Goal: Task Accomplishment & Management: Manage account settings

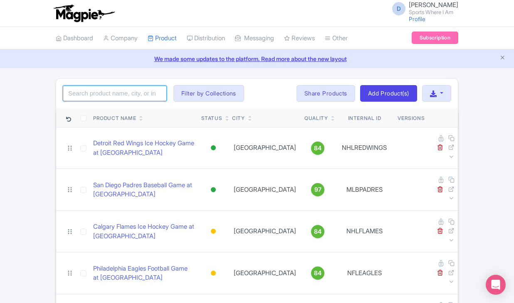
click at [101, 92] on input "search" at bounding box center [115, 94] width 104 height 16
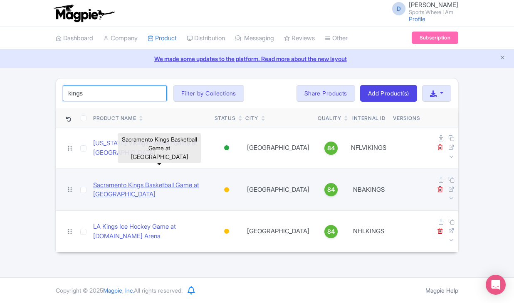
type input "kings"
click at [98, 181] on link "Sacramento Kings Basketball Game at [GEOGRAPHIC_DATA]" at bounding box center [150, 190] width 115 height 19
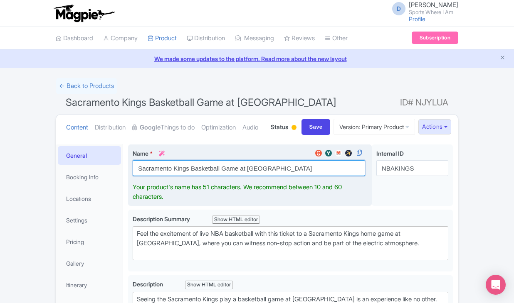
click at [203, 176] on input "Sacramento Kings Basketball Game at Golden 1 Center" at bounding box center [249, 168] width 232 height 16
click at [203, 176] on input "Sacramento Kings Basketball Game at [GEOGRAPHIC_DATA]" at bounding box center [249, 168] width 232 height 16
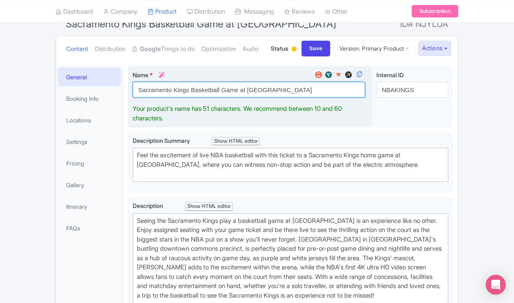
scroll to position [101, 0]
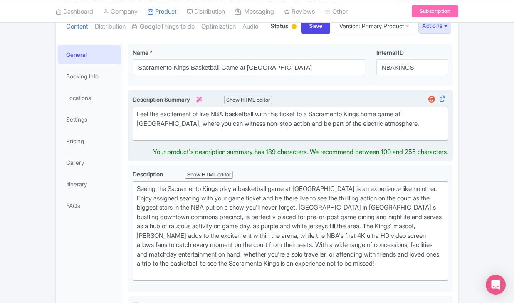
click at [175, 141] on trix-editor "Feel the excitement of live NBA basketball with this ticket to a Sacramento Kin…" at bounding box center [290, 124] width 315 height 34
click at [178, 138] on div "Feel the excitement of live NBA basketball with this ticket to a Sacramento Kin…" at bounding box center [290, 124] width 307 height 28
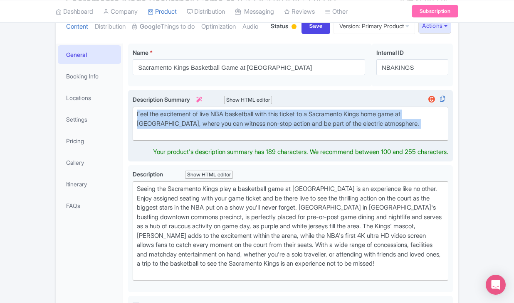
click at [178, 138] on div "Feel the excitement of live NBA basketball with this ticket to a Sacramento Kin…" at bounding box center [290, 124] width 307 height 28
type trix-editor "<div>Feel the excitement of live NBA basketball with this ticket to a Sacrament…"
copy div "Feel the excitement of live NBA basketball with this ticket to a Sacramento Kin…"
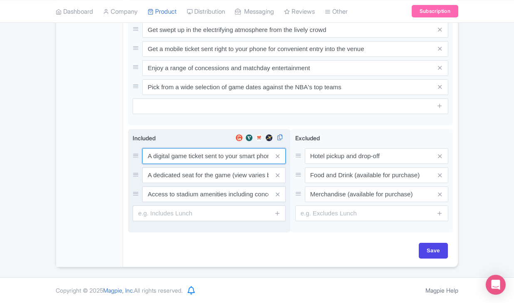
click at [197, 154] on input "A digital game ticket sent to your smart phone" at bounding box center [213, 156] width 143 height 16
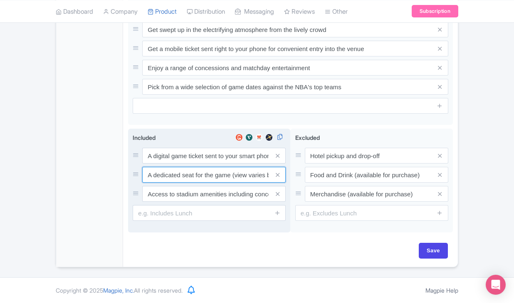
click at [197, 164] on input "A dedicated seat for the game (view varies by seat category)" at bounding box center [213, 156] width 143 height 16
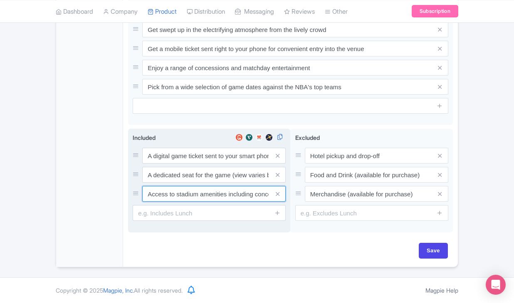
click at [216, 164] on input "Access to stadium amenities including concessions and matchday activations" at bounding box center [213, 156] width 143 height 16
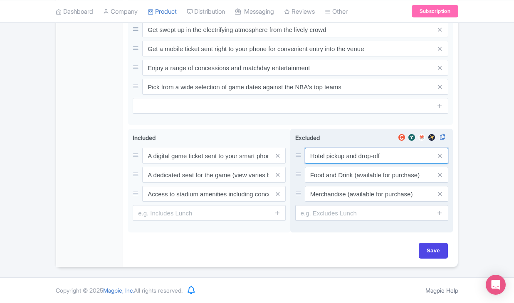
click at [326, 148] on input "Hotel pickup and drop-off" at bounding box center [376, 156] width 143 height 16
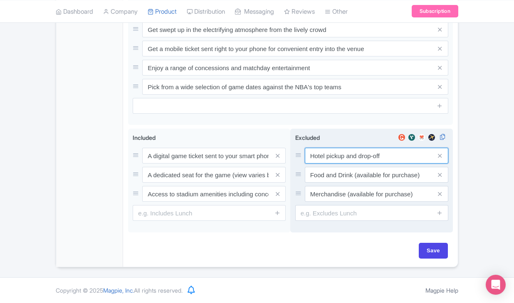
click at [326, 148] on input "Hotel pickup and drop-off" at bounding box center [376, 156] width 143 height 16
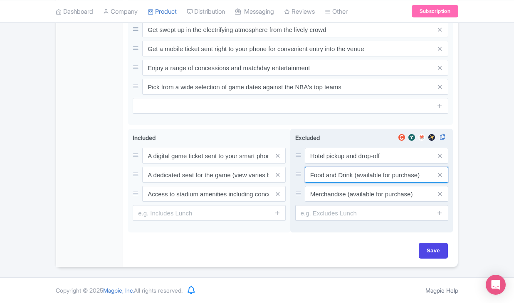
click at [347, 164] on input "Food and Drink (available for purchase)" at bounding box center [376, 156] width 143 height 16
click at [361, 177] on div "Hotel pickup and drop-off Food and Drink (available for purchase) Merchandise (…" at bounding box center [371, 175] width 153 height 54
click at [364, 164] on input "Merchandise (available for purchase)" at bounding box center [376, 156] width 143 height 16
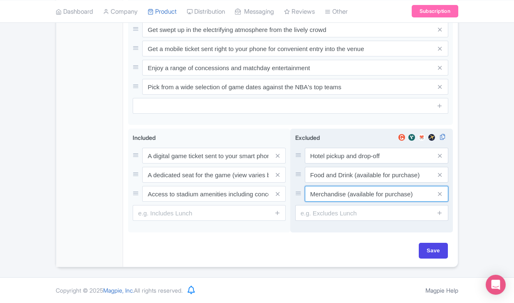
click at [364, 164] on input "Merchandise (available for purchase)" at bounding box center [376, 156] width 143 height 16
